Goal: Obtain resource: Obtain resource

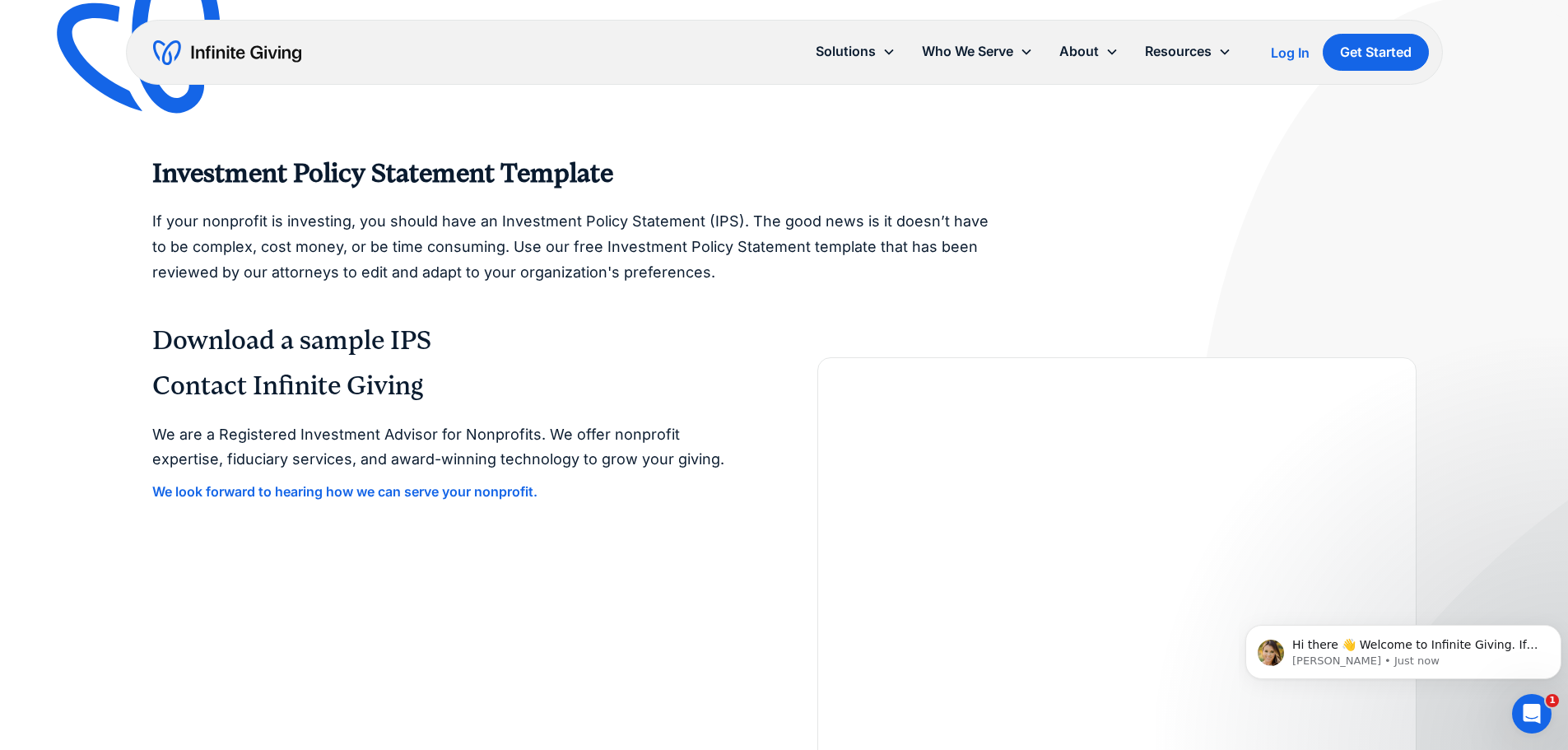
click at [297, 338] on h3 "Download a sample IPS" at bounding box center [784, 340] width 1265 height 32
click at [258, 342] on h3 "Download a sample IPS" at bounding box center [784, 340] width 1265 height 32
click at [278, 385] on h2 "Contact Infinite Giving" at bounding box center [452, 386] width 599 height 32
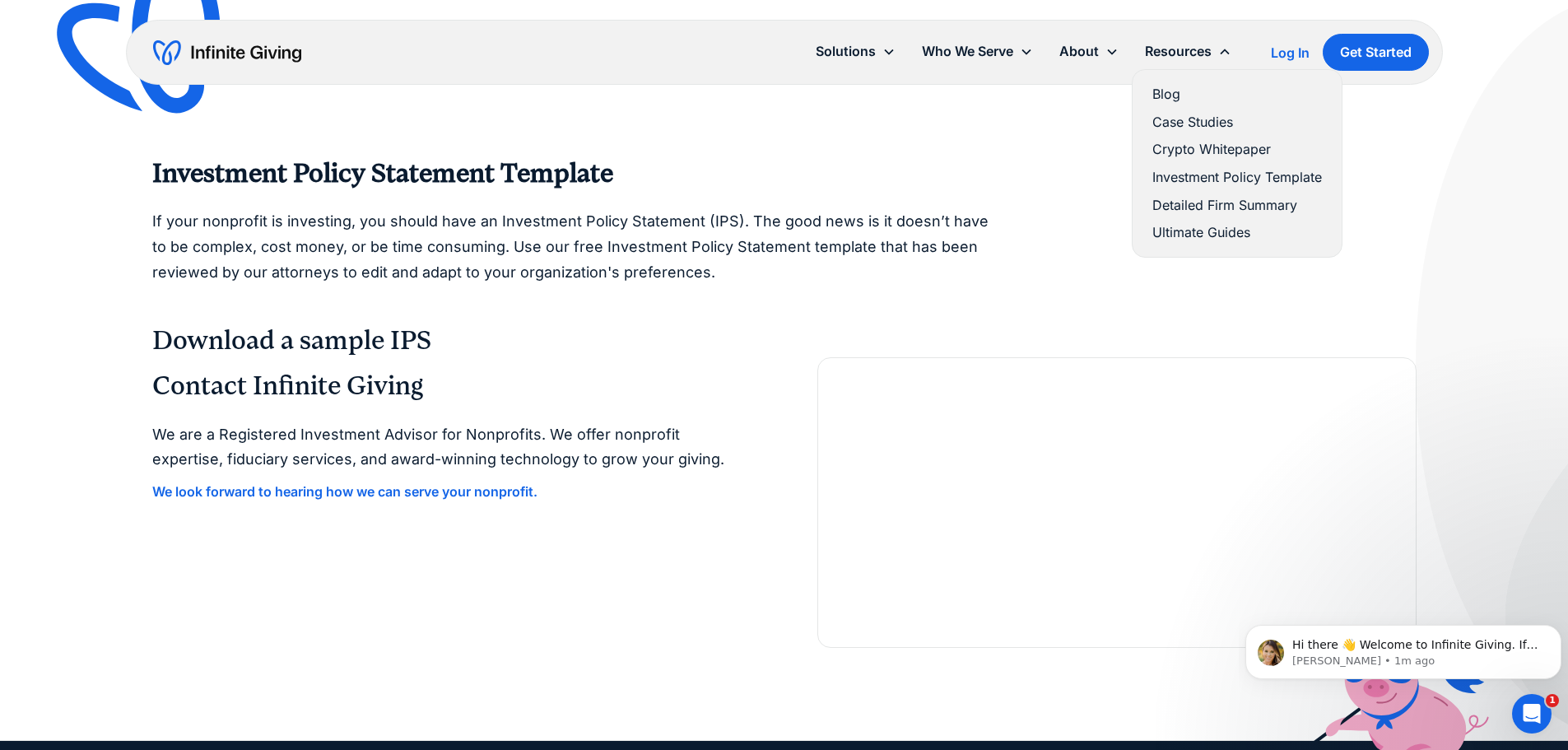
click at [1197, 178] on link "Investment Policy Template" at bounding box center [1236, 177] width 169 height 22
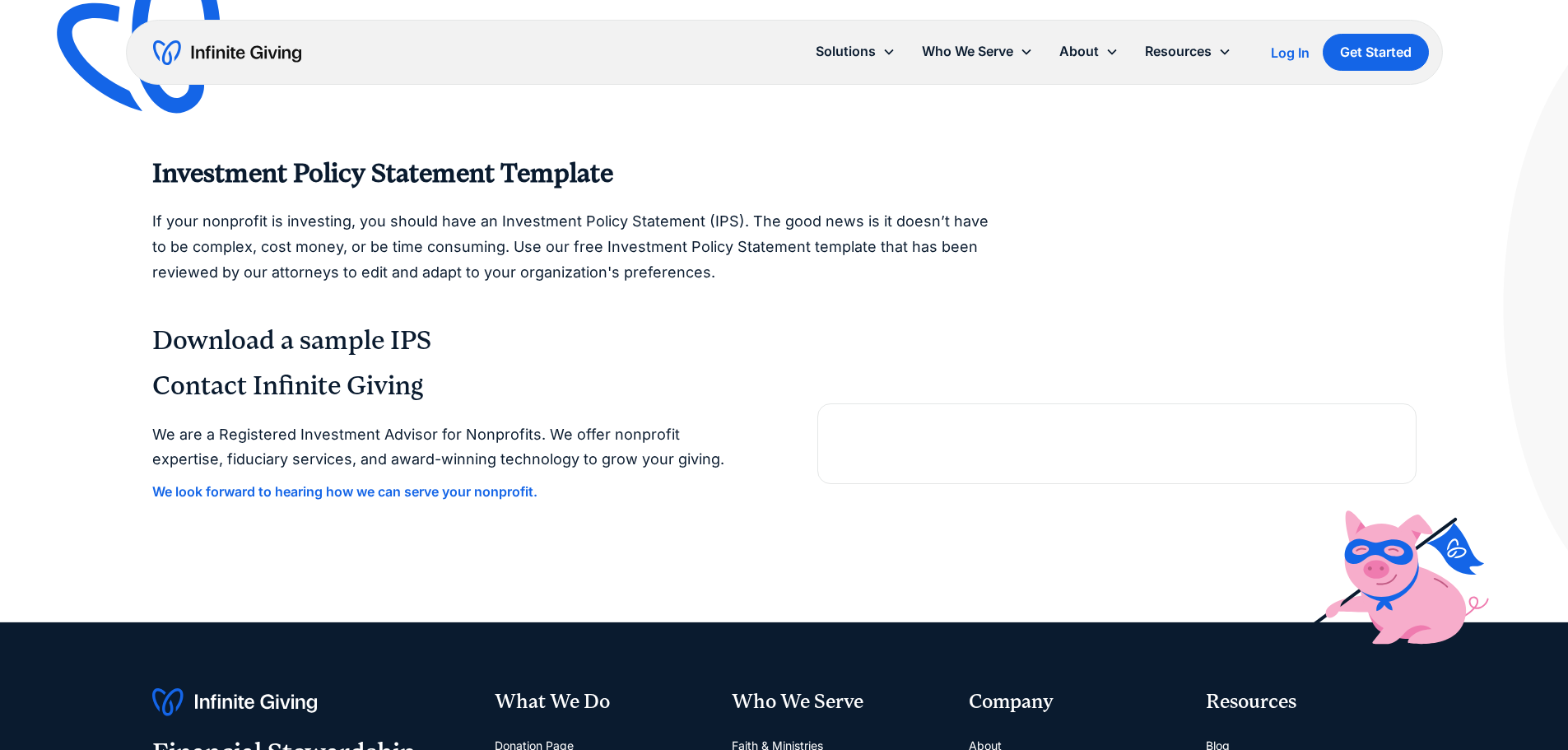
click at [278, 339] on h3 "Download a sample IPS" at bounding box center [784, 340] width 1265 height 32
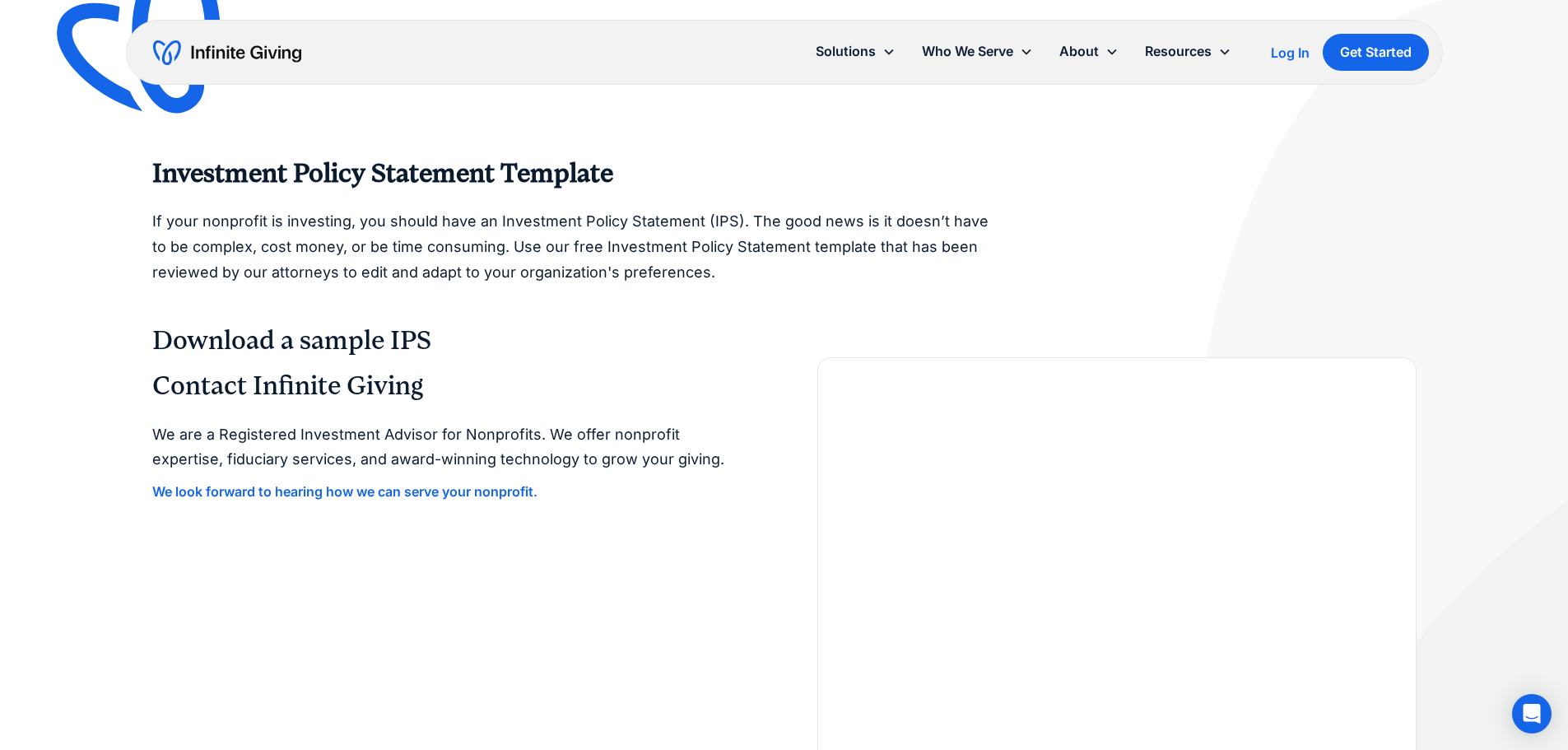
click at [227, 339] on h3 "Download a sample IPS" at bounding box center [784, 340] width 1265 height 32
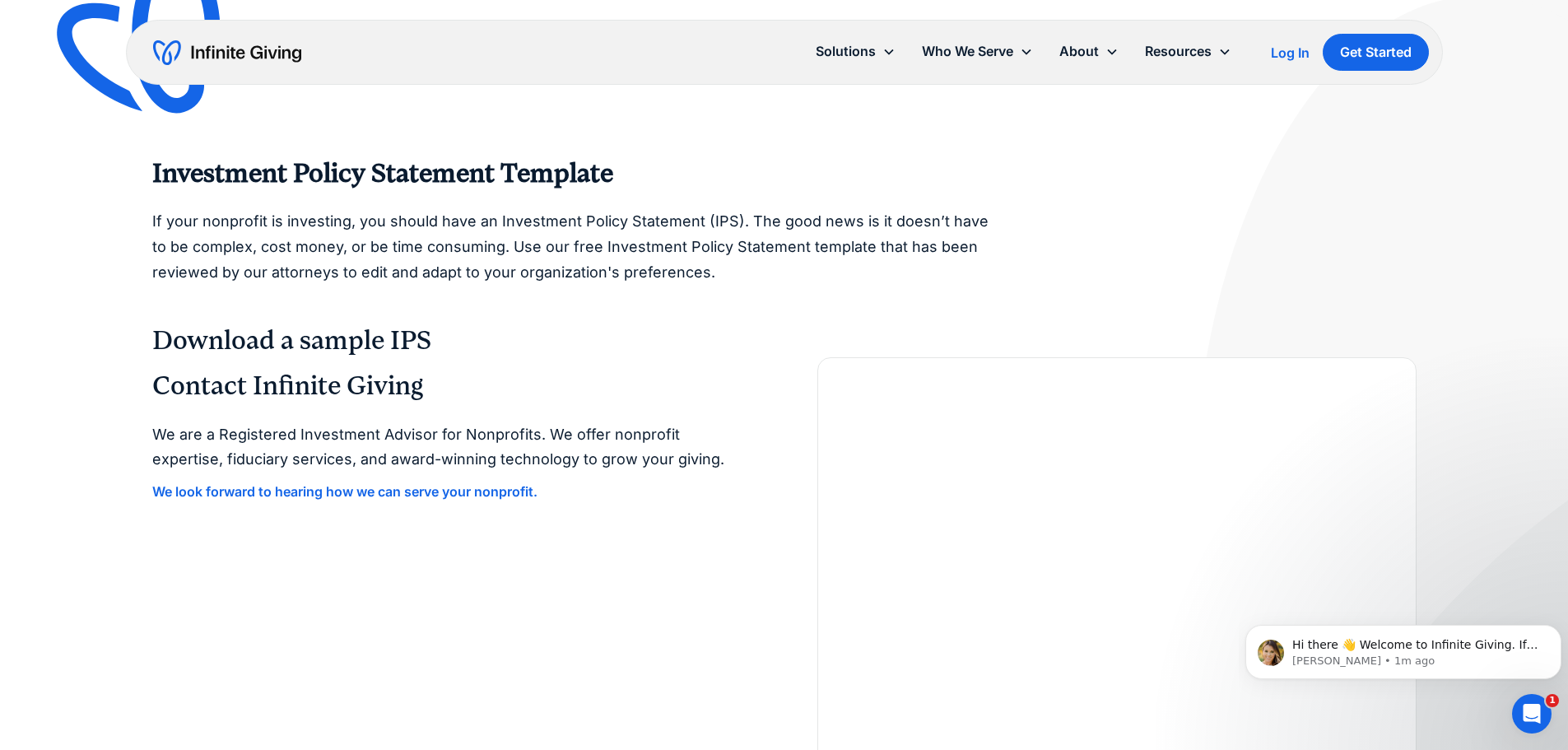
click at [178, 339] on h3 "Download a sample IPS" at bounding box center [784, 340] width 1265 height 32
click at [151, 340] on div "Investment Policy Statement Template If your nonprofit is investing, you should…" at bounding box center [784, 522] width 1568 height 1043
click at [261, 235] on p "If your nonprofit is investing, you should have an Investment Policy Statement …" at bounding box center [574, 247] width 843 height 76
